Goal: Check status: Check status

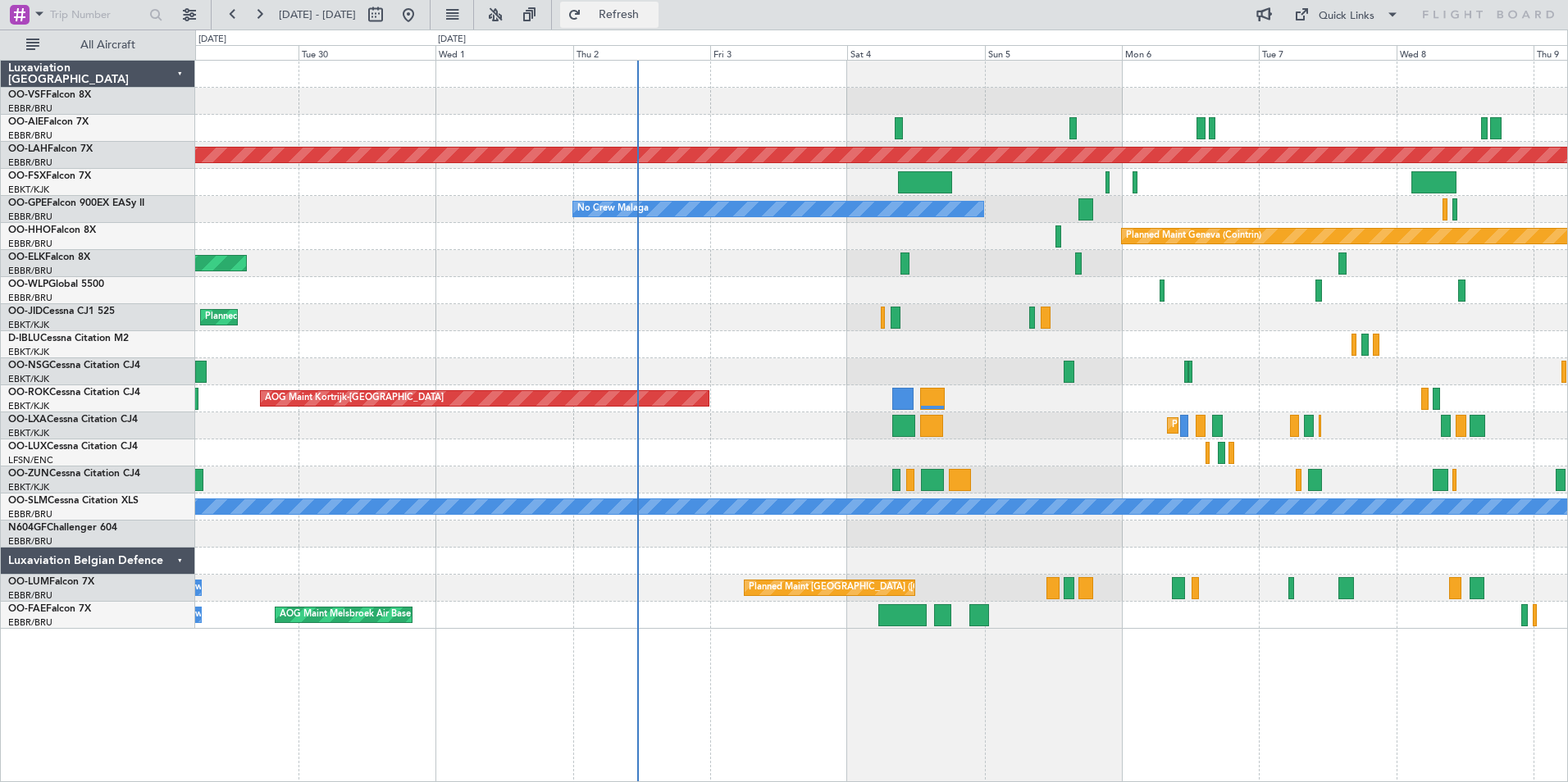
click at [654, 16] on span "Refresh" at bounding box center [619, 15] width 69 height 11
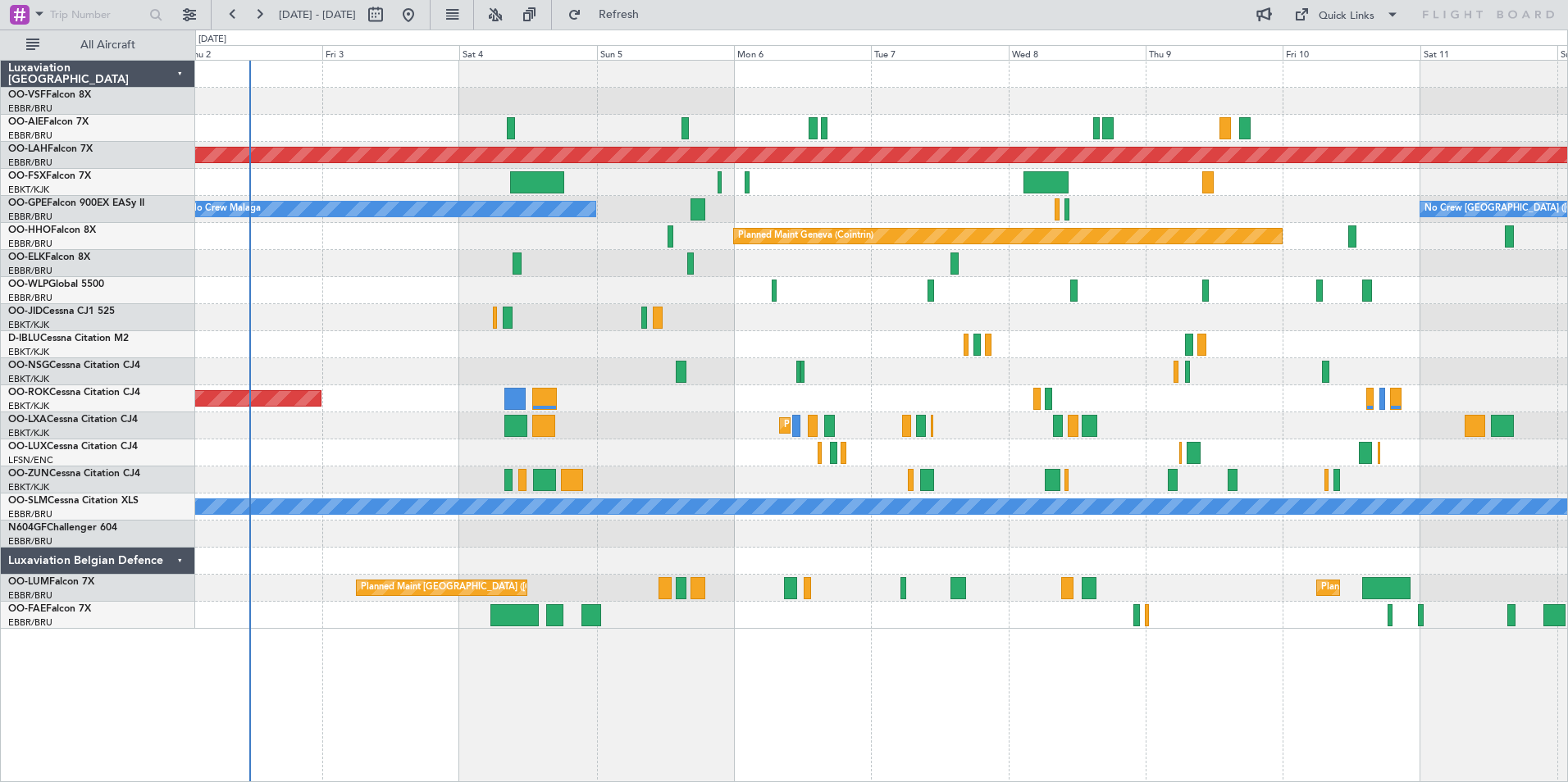
click at [428, 328] on div at bounding box center [880, 317] width 1372 height 27
click at [654, 17] on span "Refreshing..." at bounding box center [619, 15] width 69 height 11
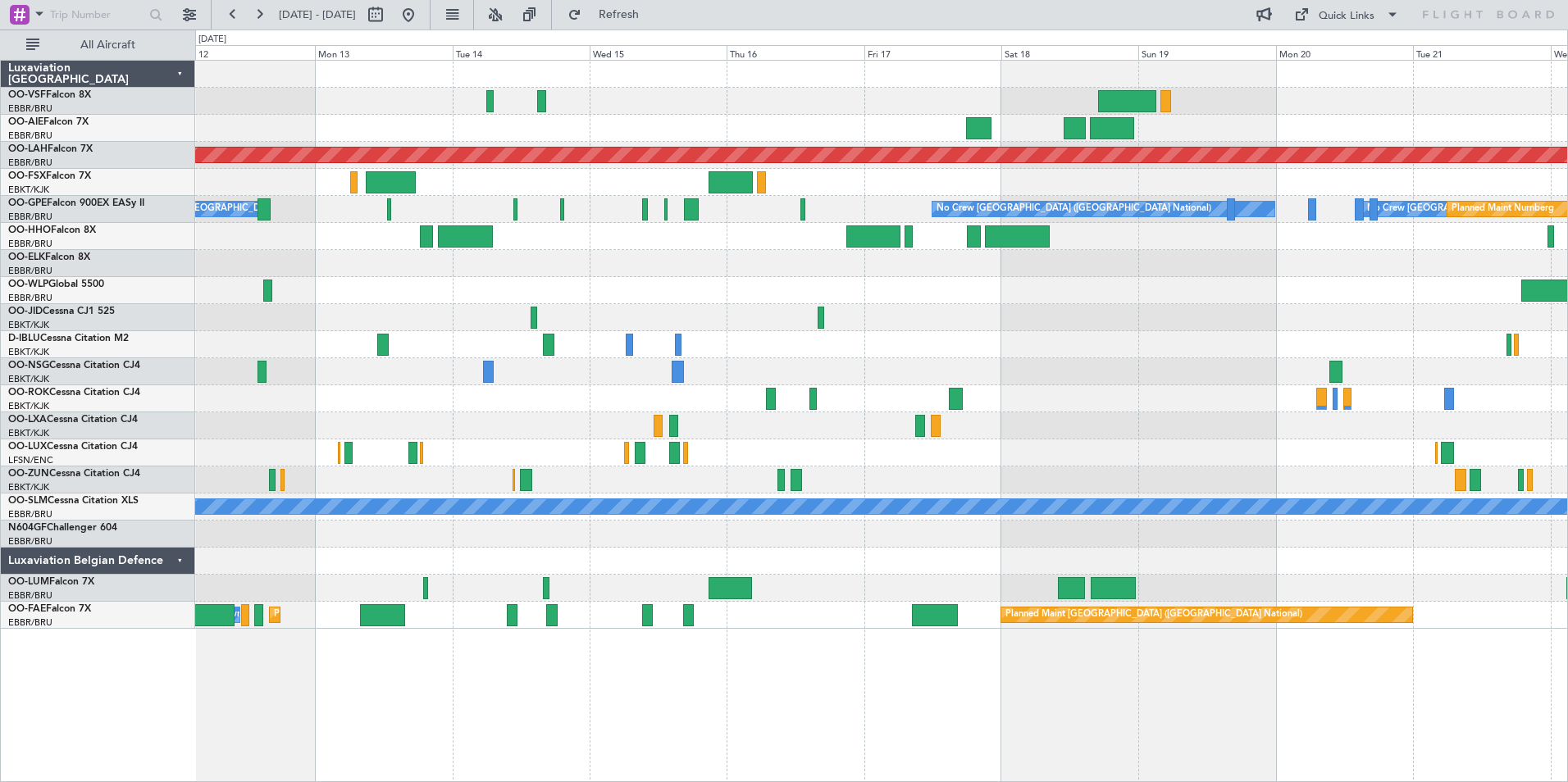
click at [0, 314] on html "[DATE] - [DATE] Refresh Quick Links All Aircraft Planned [GEOGRAPHIC_DATA][PERS…" at bounding box center [784, 391] width 1568 height 782
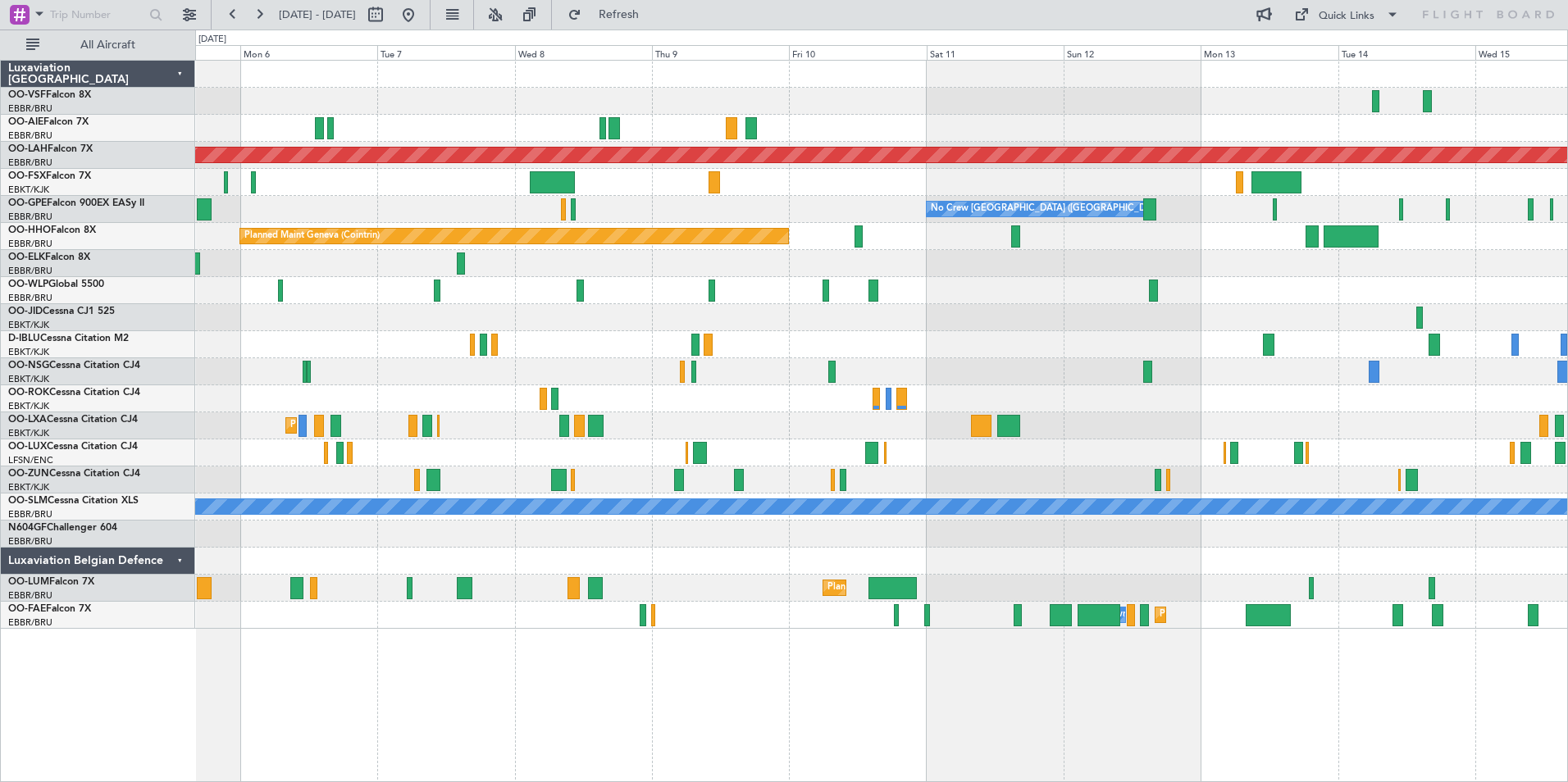
click at [1320, 461] on div "Planned Maint [PERSON_NAME]-[GEOGRAPHIC_DATA][PERSON_NAME] ([GEOGRAPHIC_DATA][P…" at bounding box center [880, 344] width 1372 height 569
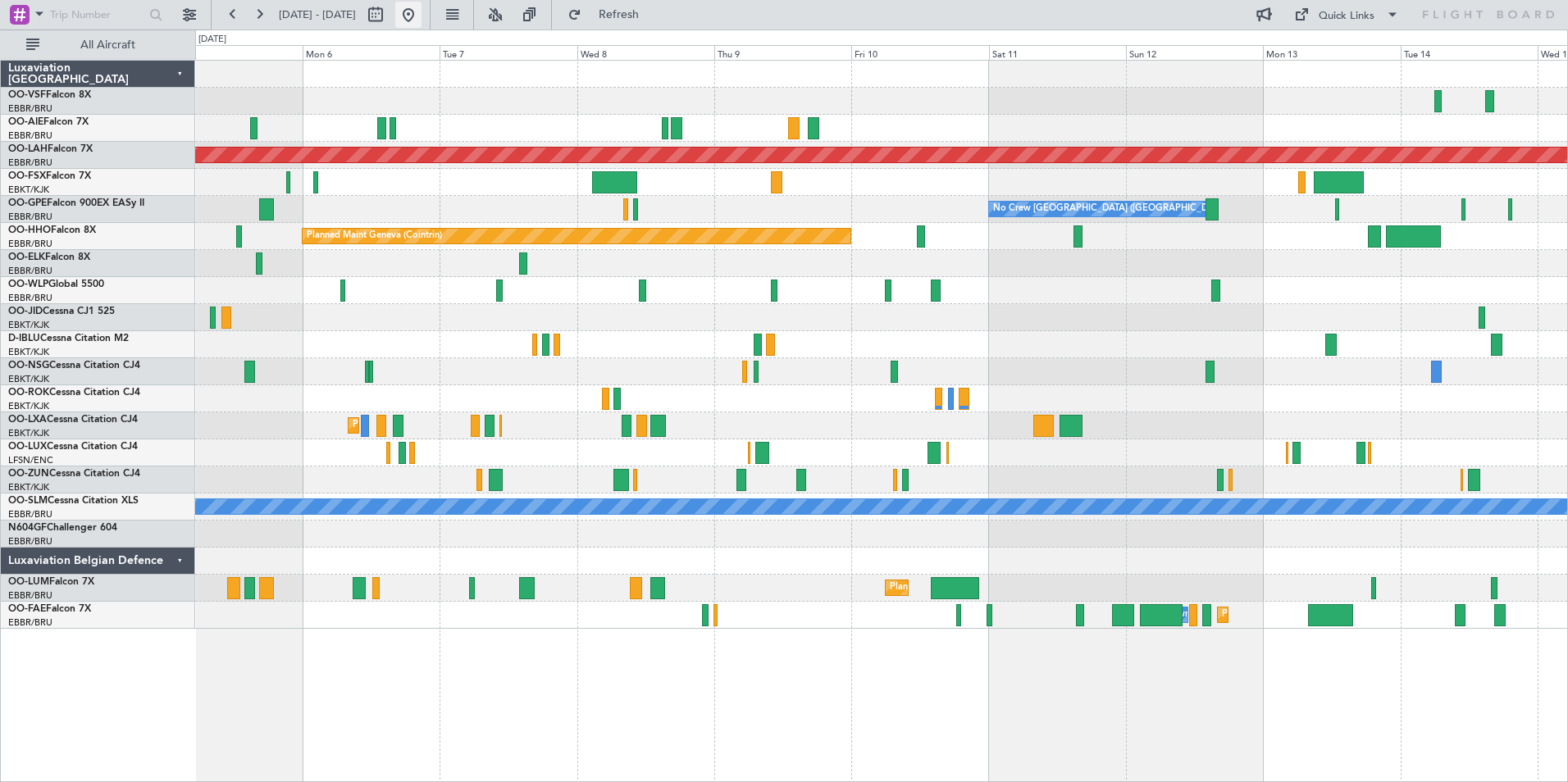
click at [421, 14] on button at bounding box center [408, 15] width 26 height 26
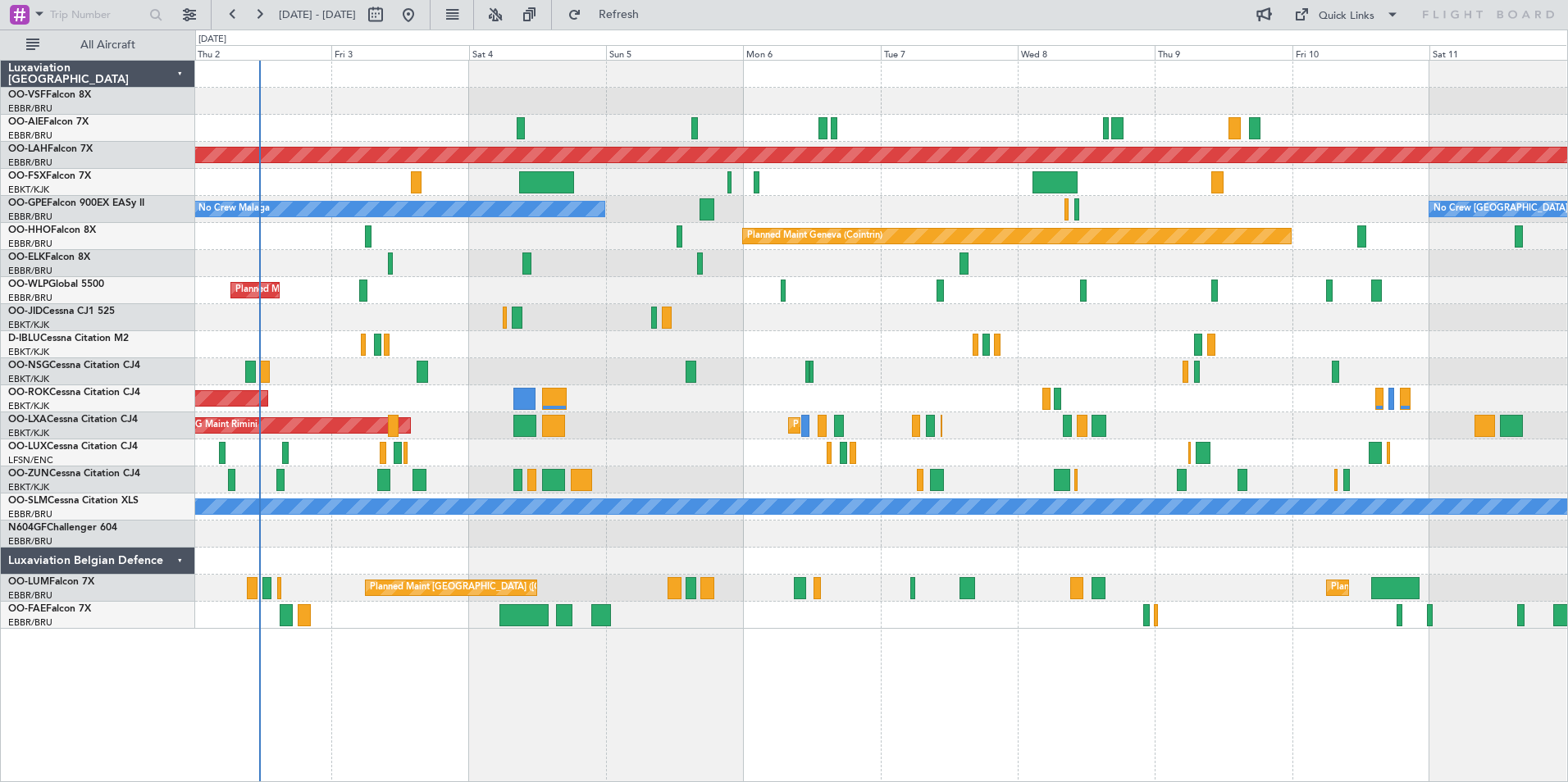
click at [557, 544] on div at bounding box center [880, 533] width 1372 height 27
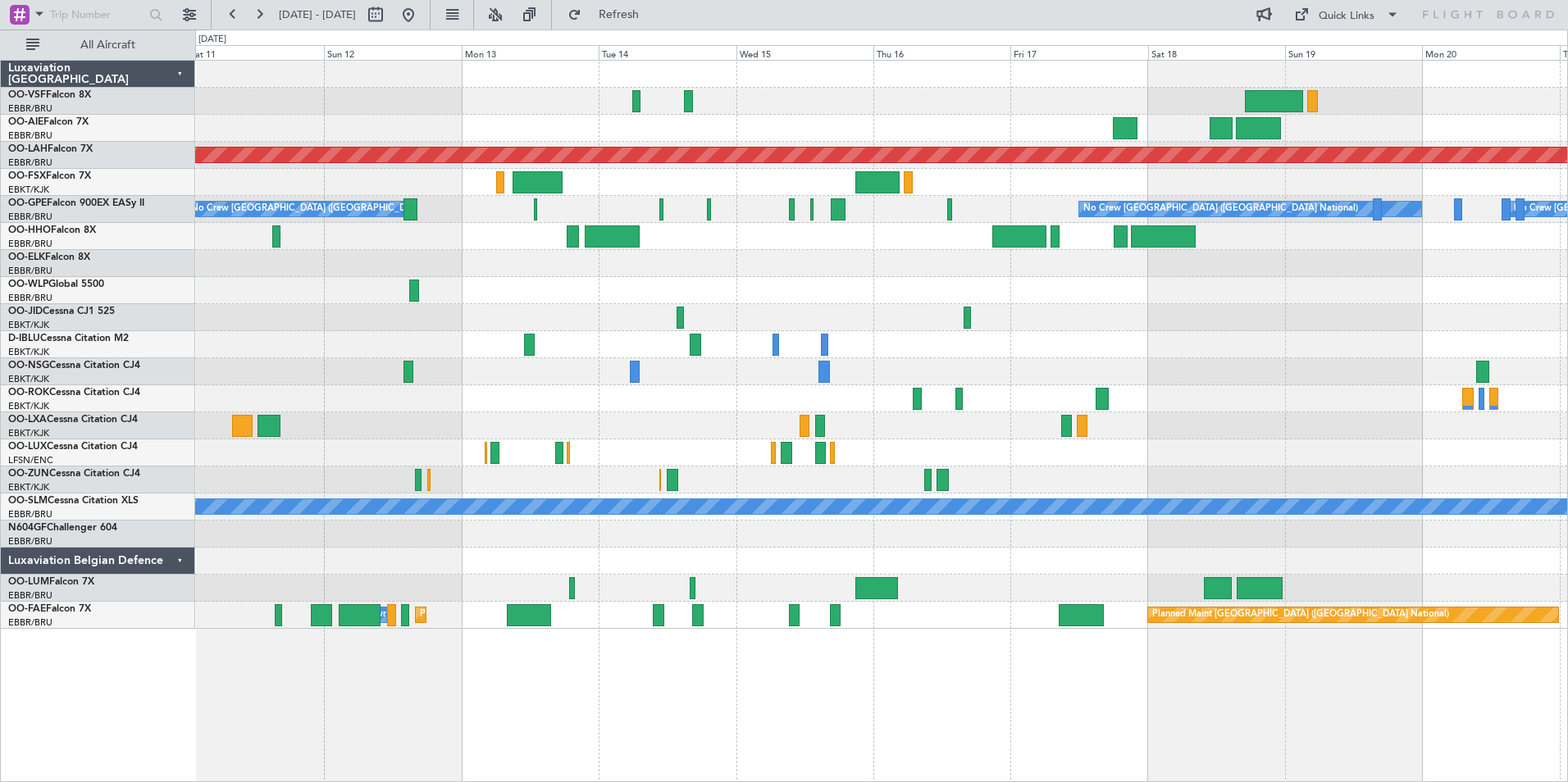
click at [17, 411] on div "Planned Maint [PERSON_NAME]-[GEOGRAPHIC_DATA][PERSON_NAME] ([GEOGRAPHIC_DATA][P…" at bounding box center [784, 405] width 1568 height 752
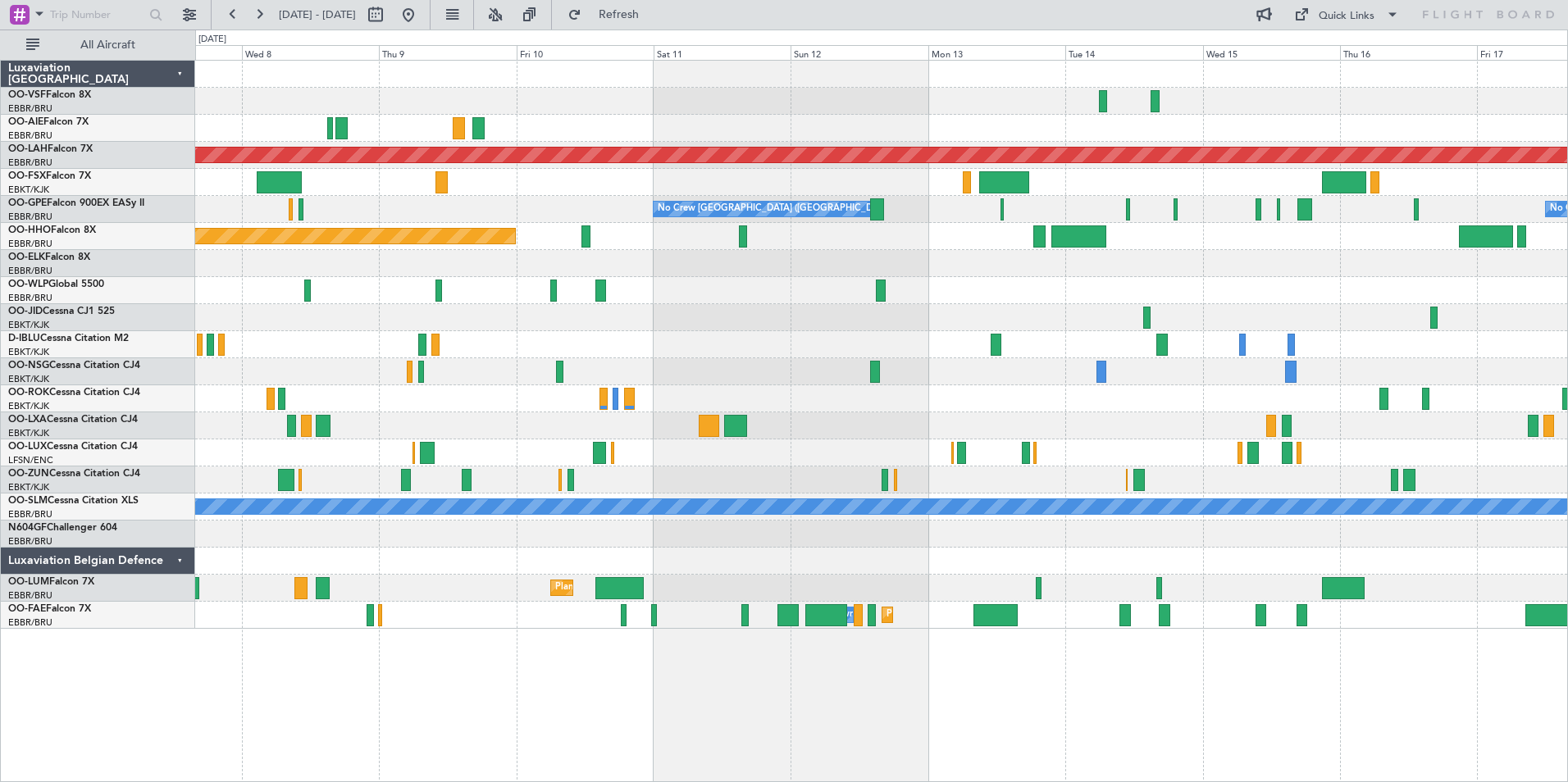
click at [935, 292] on div at bounding box center [880, 290] width 1372 height 27
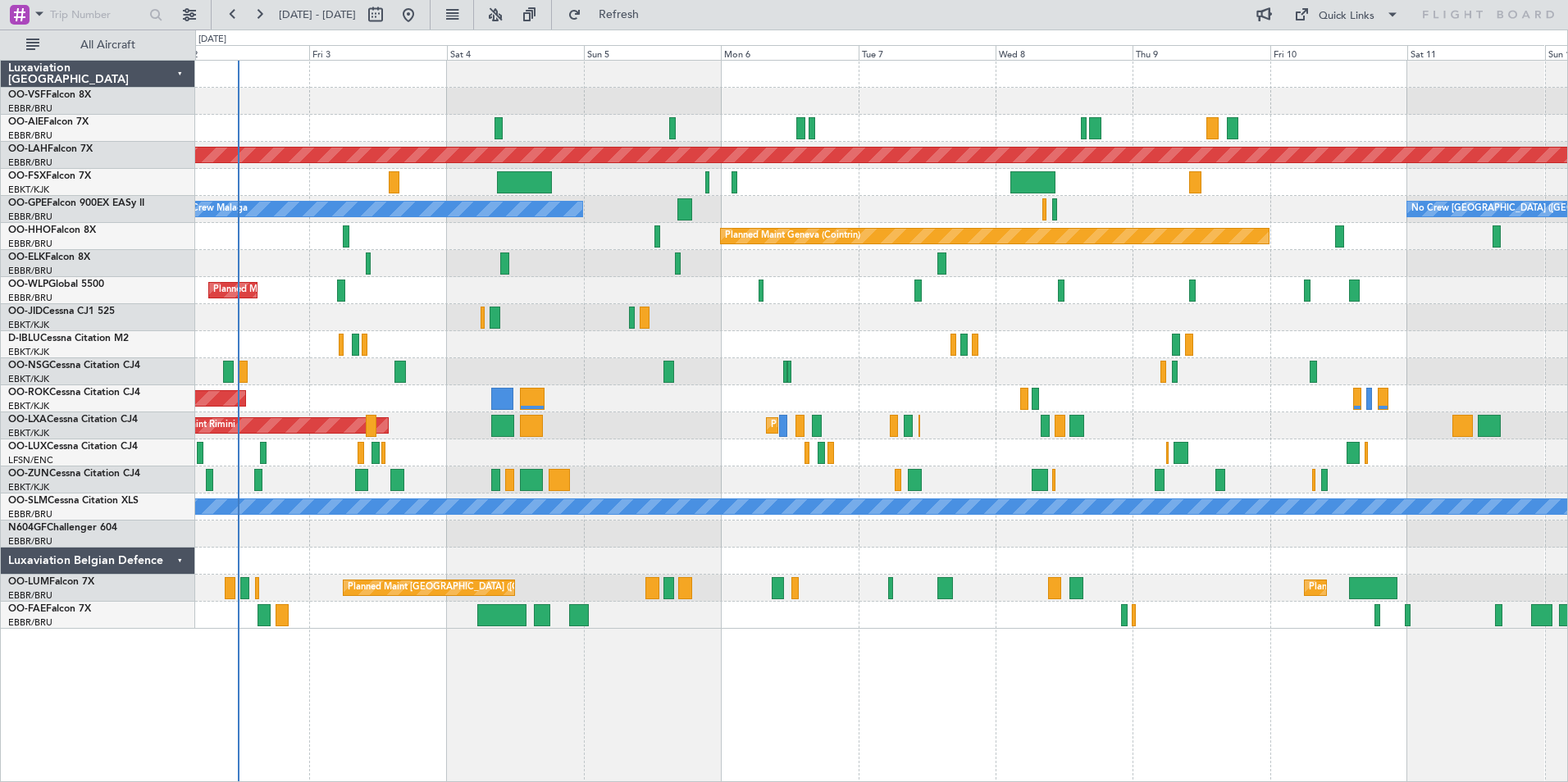
click at [1115, 280] on div "Planned Maint Milan (Linate)" at bounding box center [880, 290] width 1372 height 27
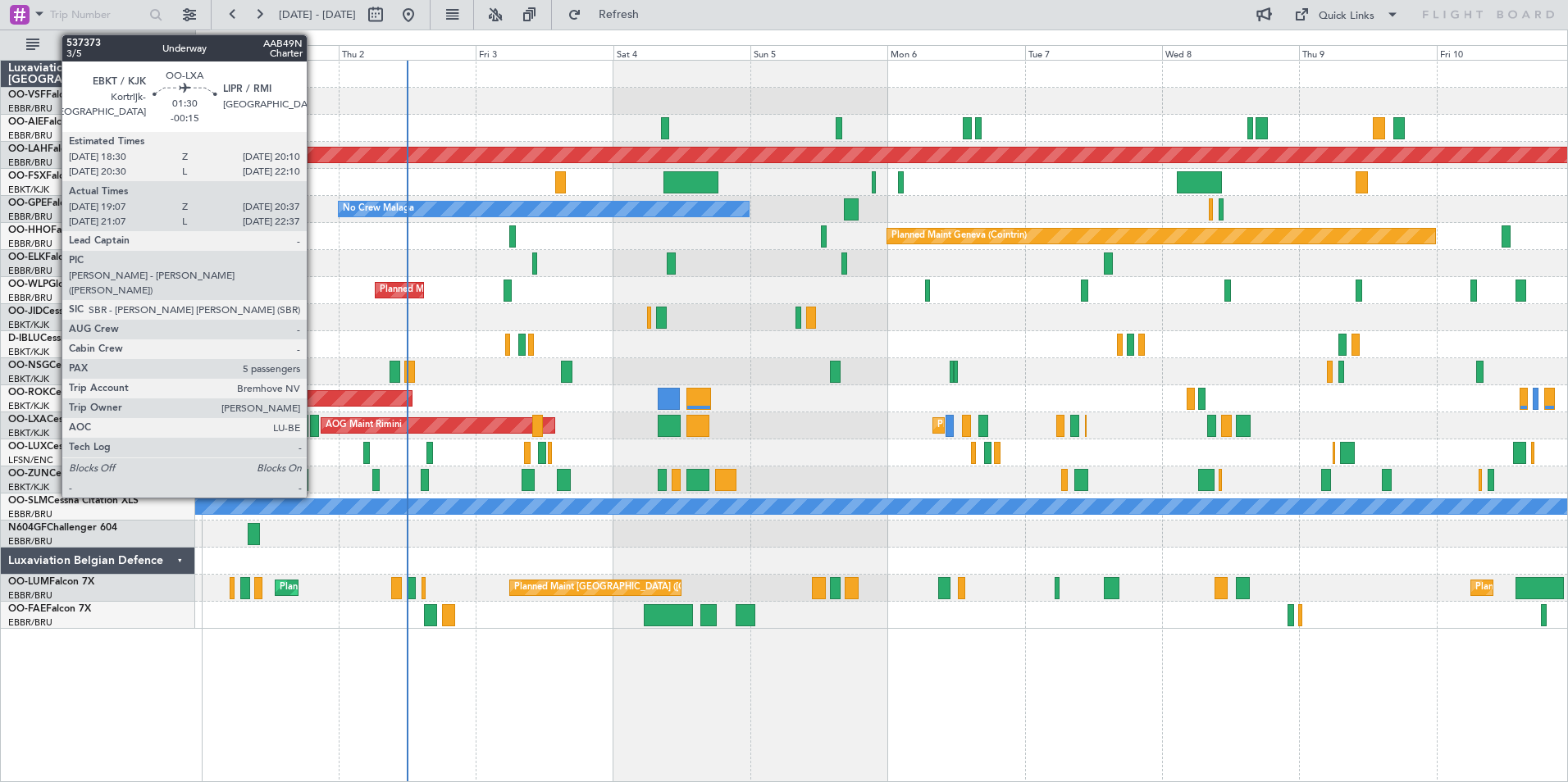
click at [315, 425] on div at bounding box center [315, 426] width 9 height 22
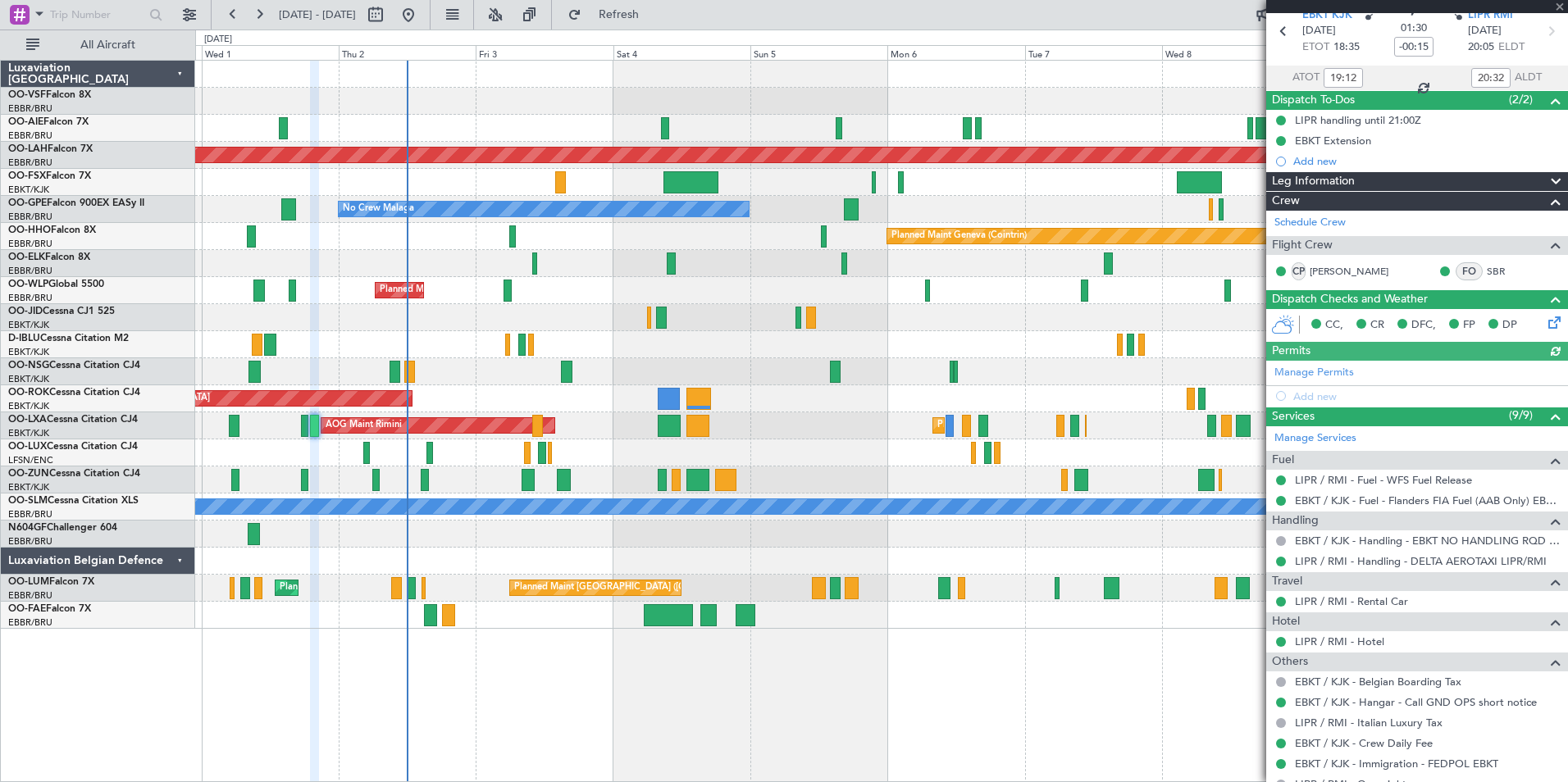
scroll to position [164, 0]
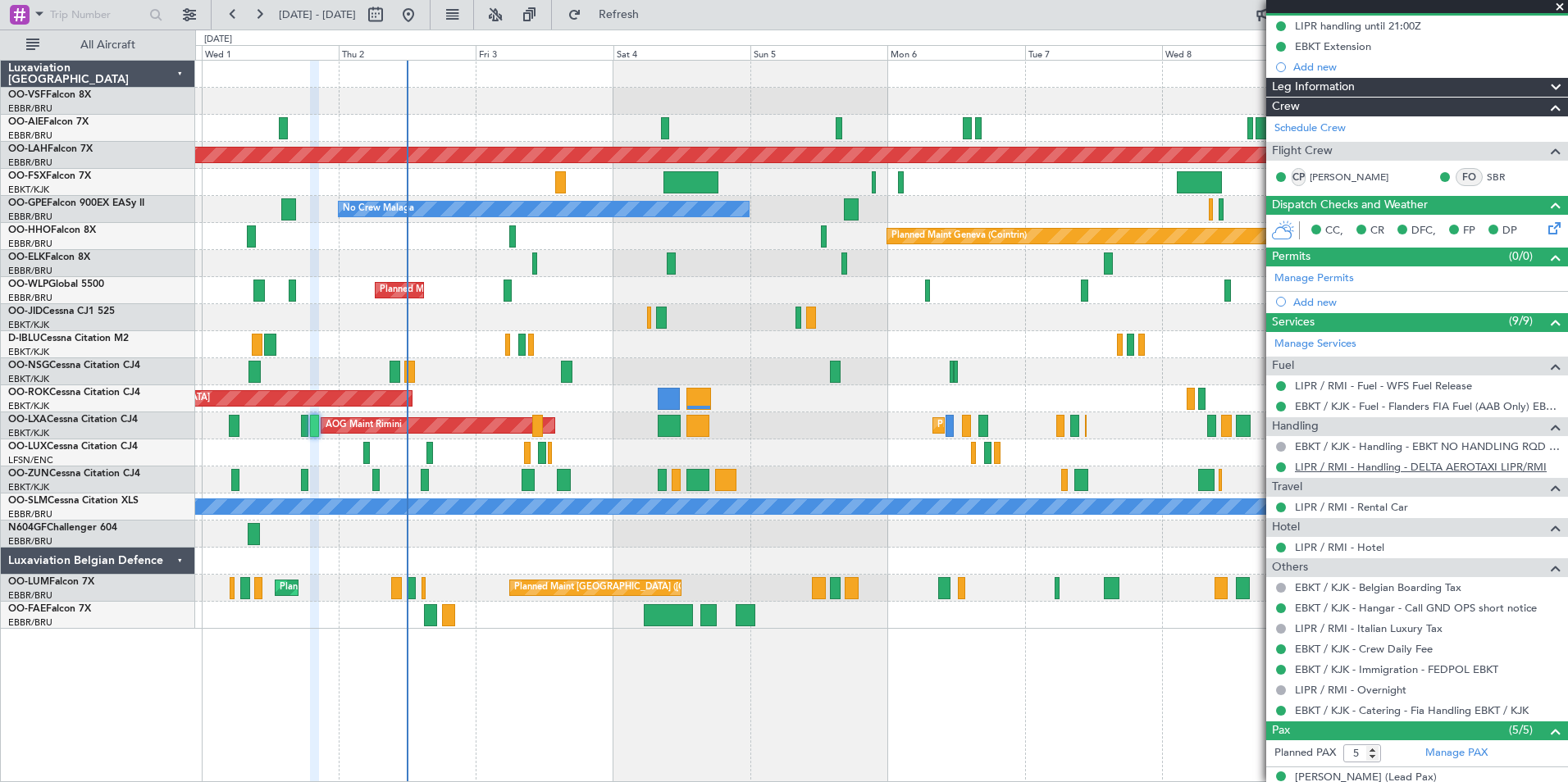
click at [1530, 466] on link "LIPR / RMI - Handling - DELTA AEROTAXI LIPR/RMI" at bounding box center [1420, 467] width 251 height 14
click at [1562, 4] on span at bounding box center [1560, 7] width 17 height 15
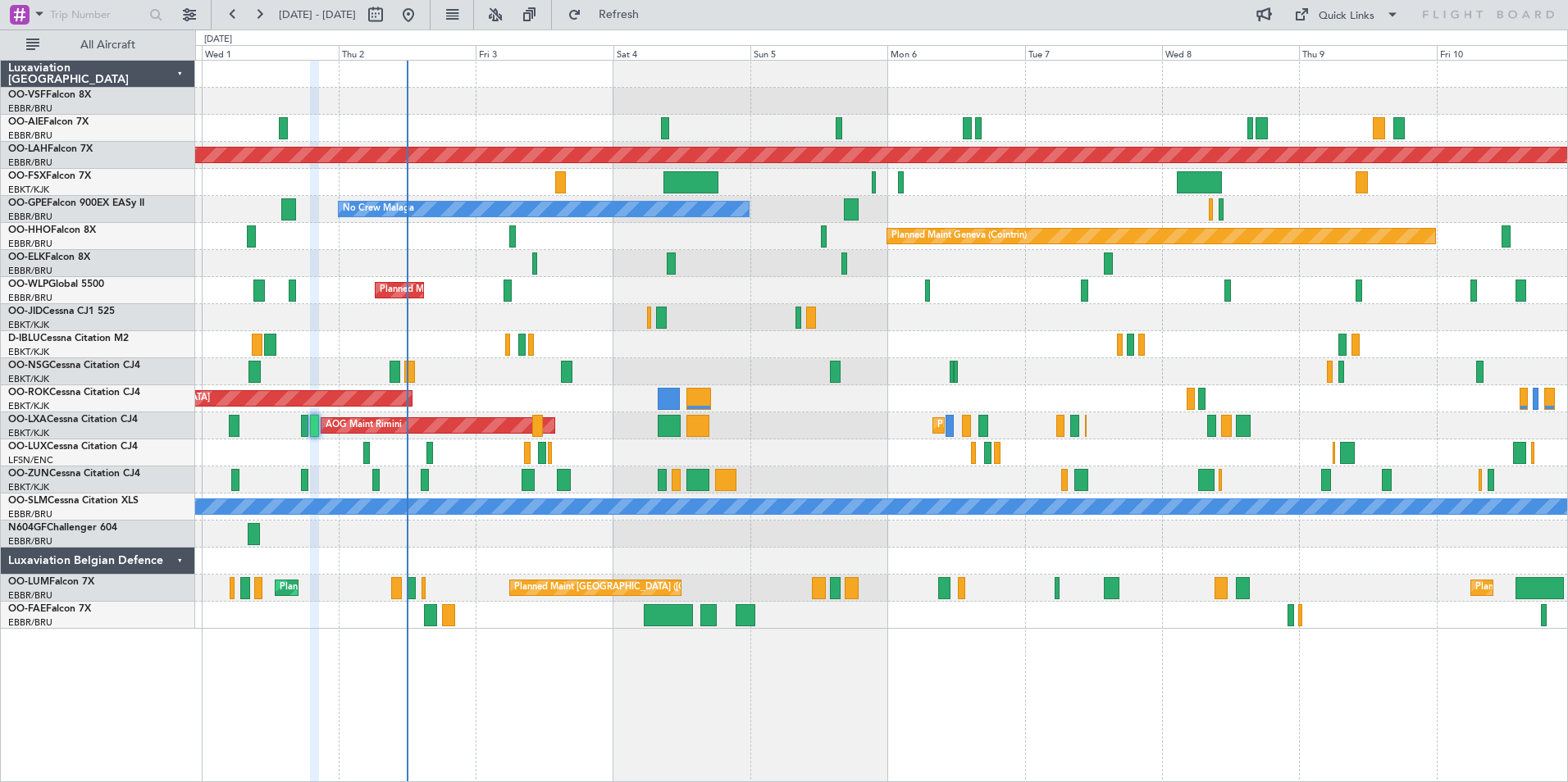
type input "0"
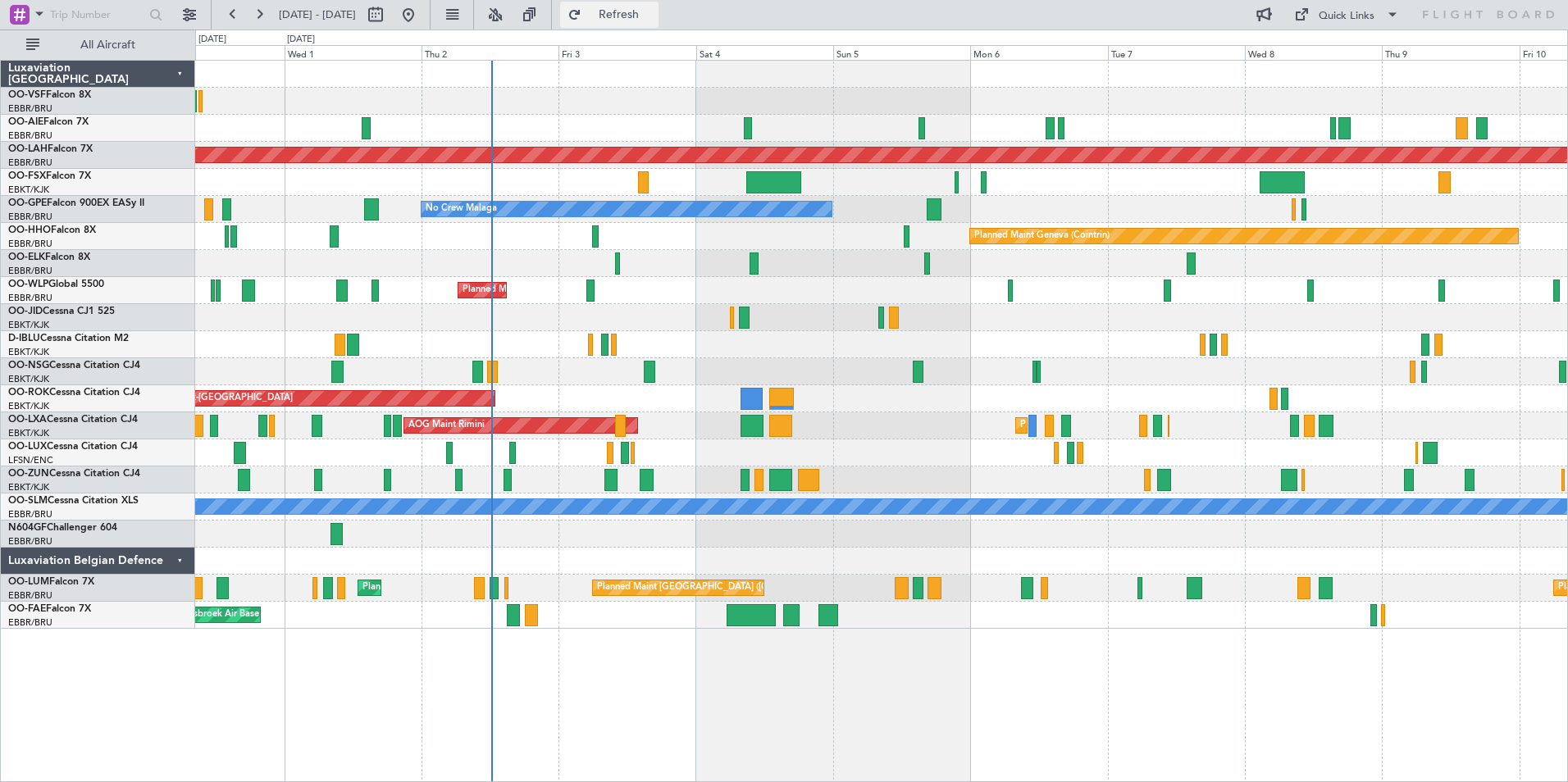
click at [654, 17] on span "Refresh" at bounding box center [619, 15] width 69 height 11
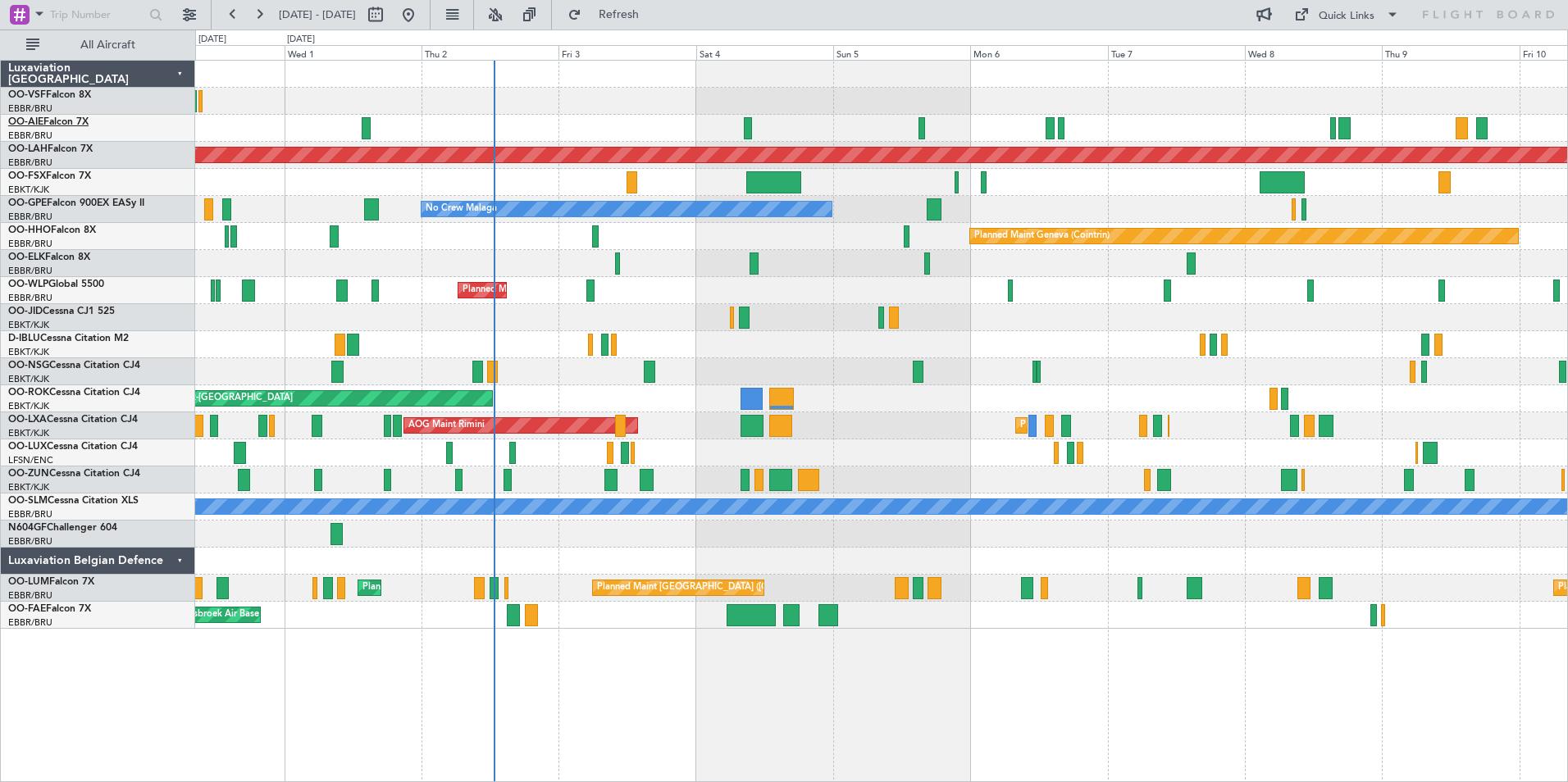
click at [60, 121] on link "OO-AIE Falcon 7X" at bounding box center [48, 122] width 81 height 10
click at [654, 11] on span "Refresh" at bounding box center [619, 15] width 69 height 11
